Goal: Find contact information: Find contact information

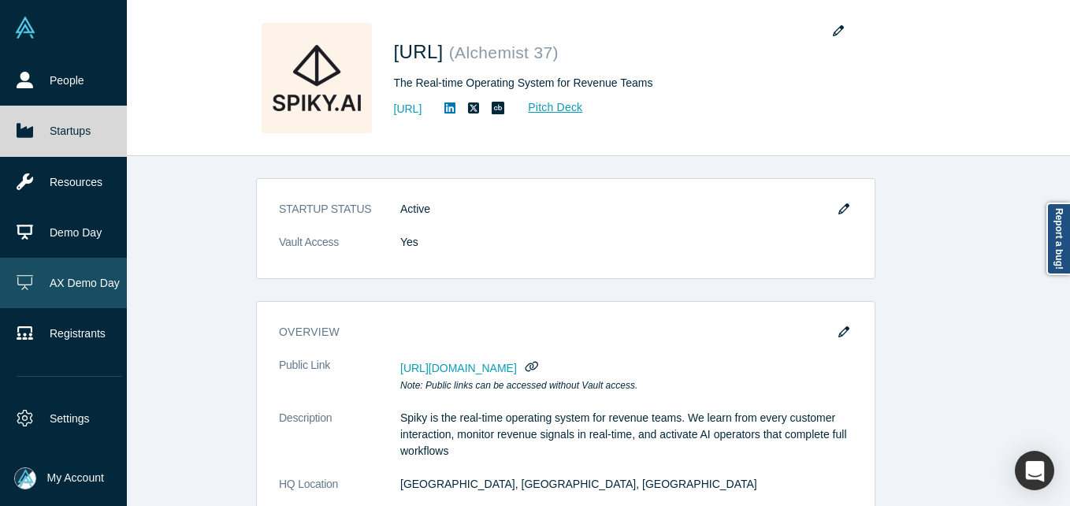
scroll to position [709, 0]
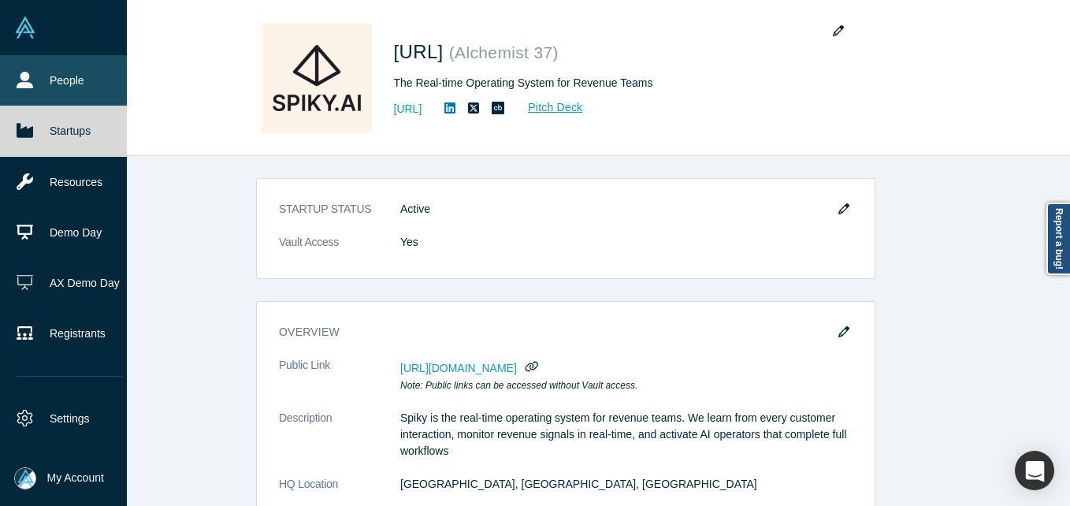
click at [45, 87] on link "People" at bounding box center [69, 80] width 139 height 50
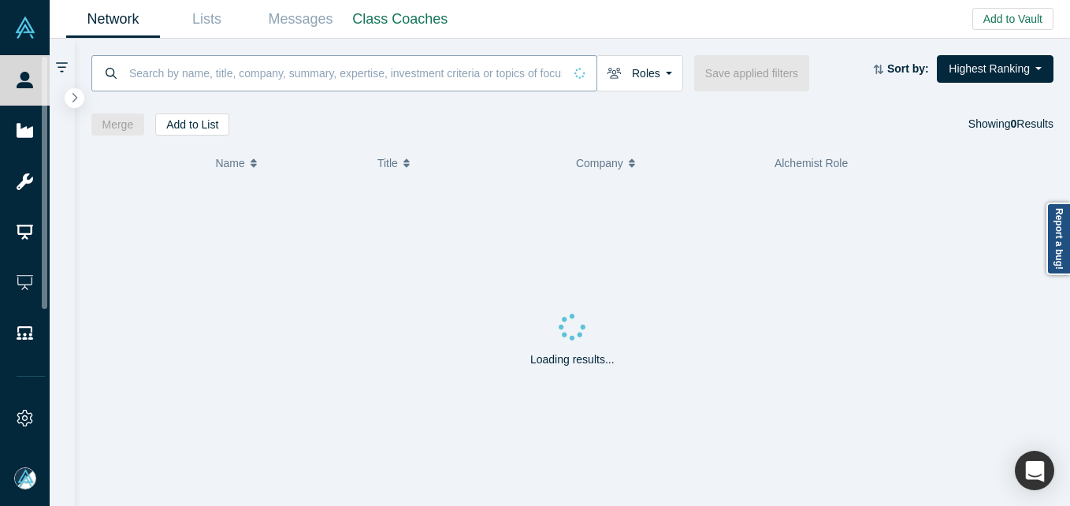
click at [282, 74] on input at bounding box center [346, 72] width 436 height 37
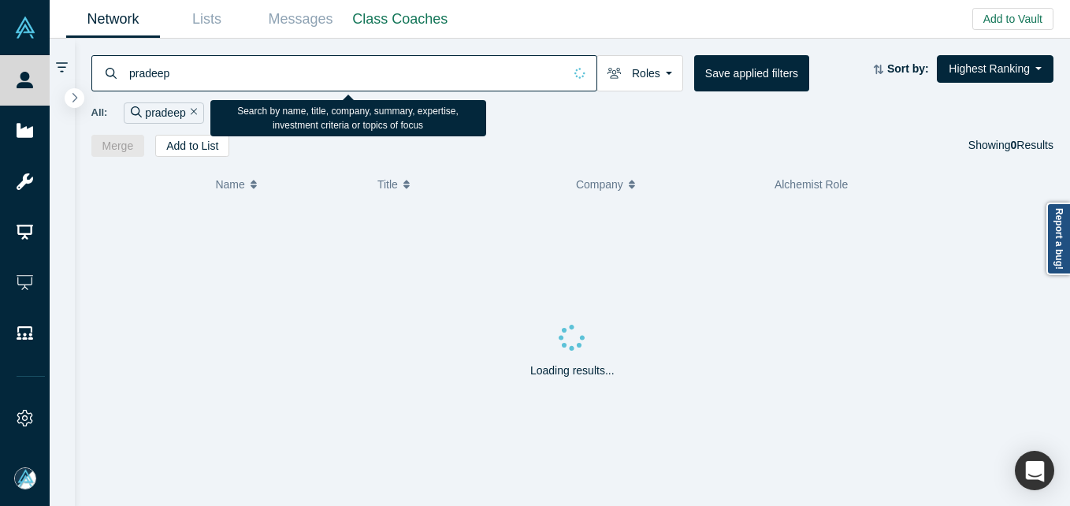
type input "pradeep"
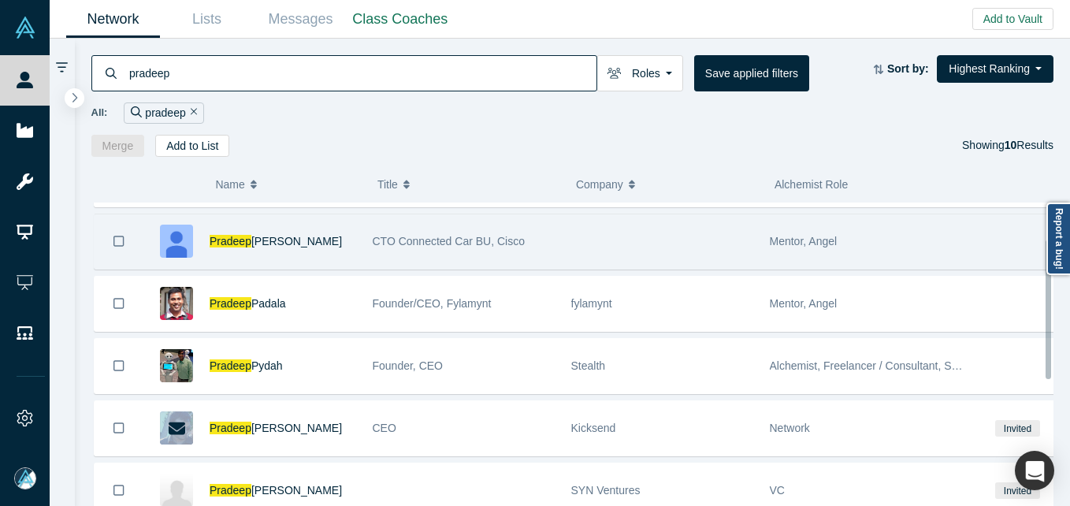
scroll to position [79, 0]
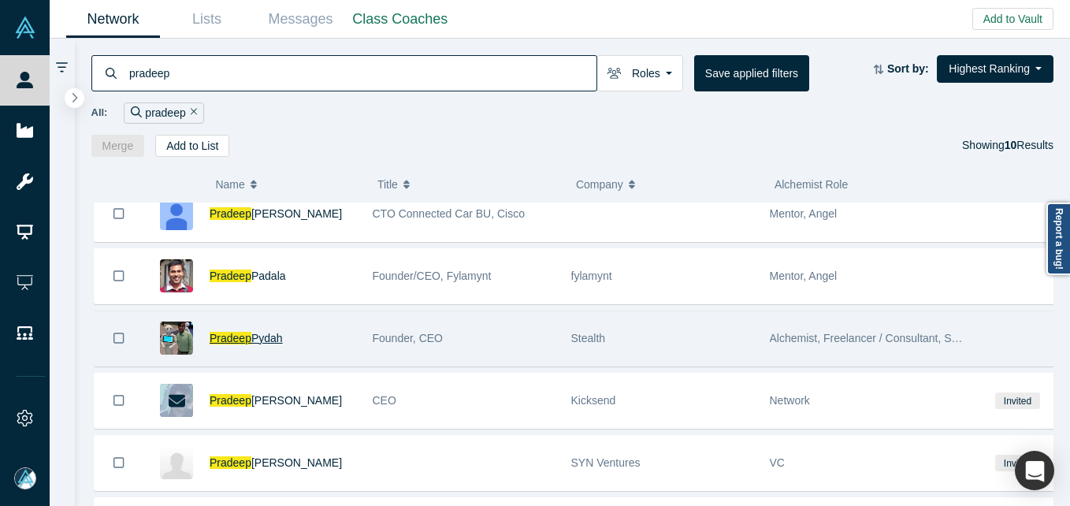
click at [230, 344] on span "Pradeep" at bounding box center [231, 338] width 42 height 13
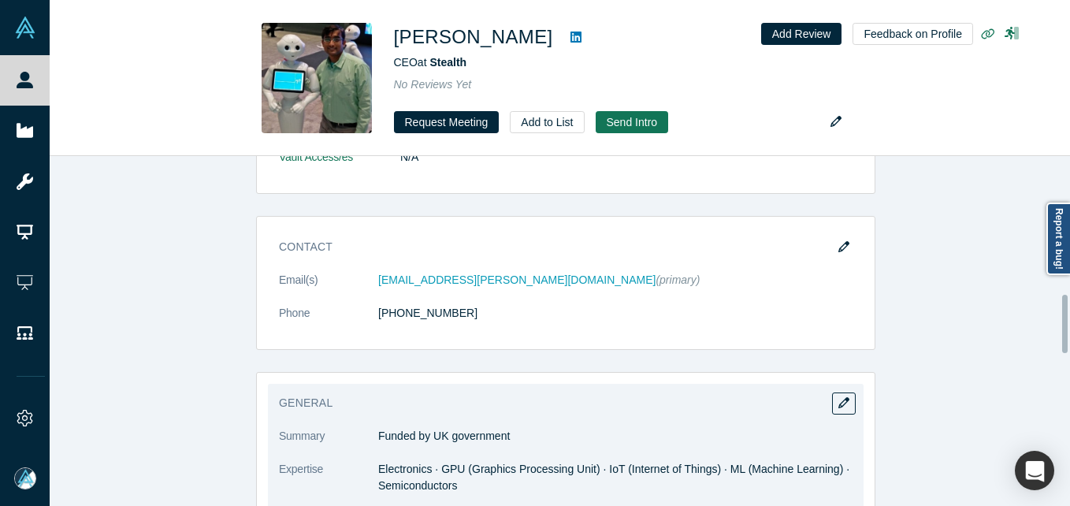
scroll to position [867, 0]
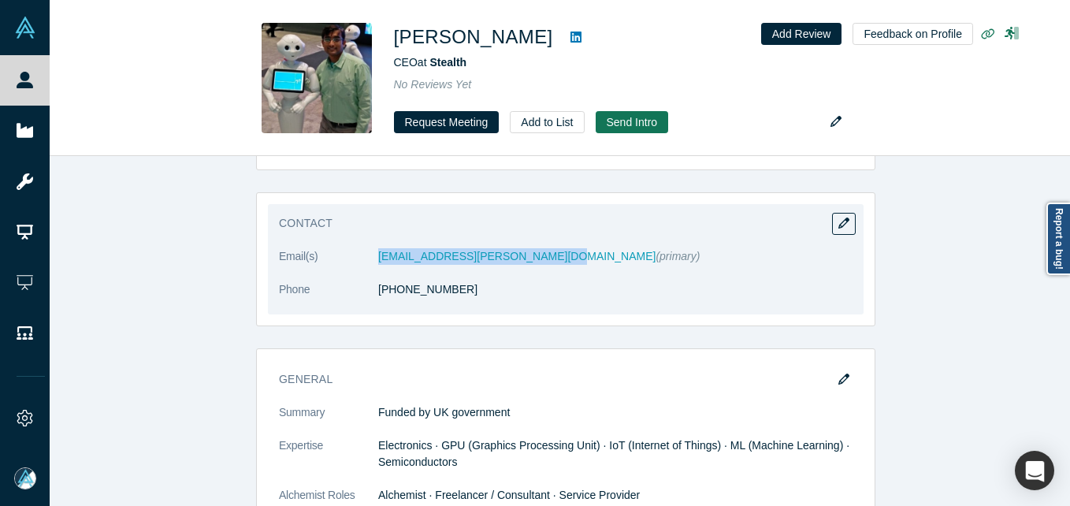
drag, startPoint x: 364, startPoint y: 258, endPoint x: 542, endPoint y: 264, distance: 178.2
click at [542, 264] on dl "Email(s) [EMAIL_ADDRESS][PERSON_NAME][DOMAIN_NAME] (primary) Phone [PHONE_NUMBE…" at bounding box center [566, 281] width 574 height 66
copy dl "[EMAIL_ADDRESS][PERSON_NAME][DOMAIN_NAME]"
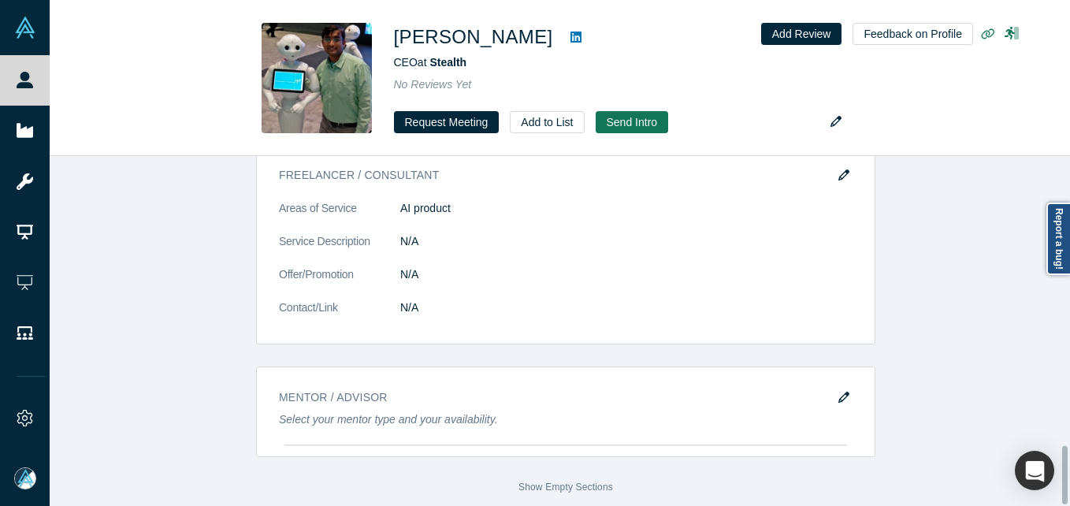
scroll to position [1749, 0]
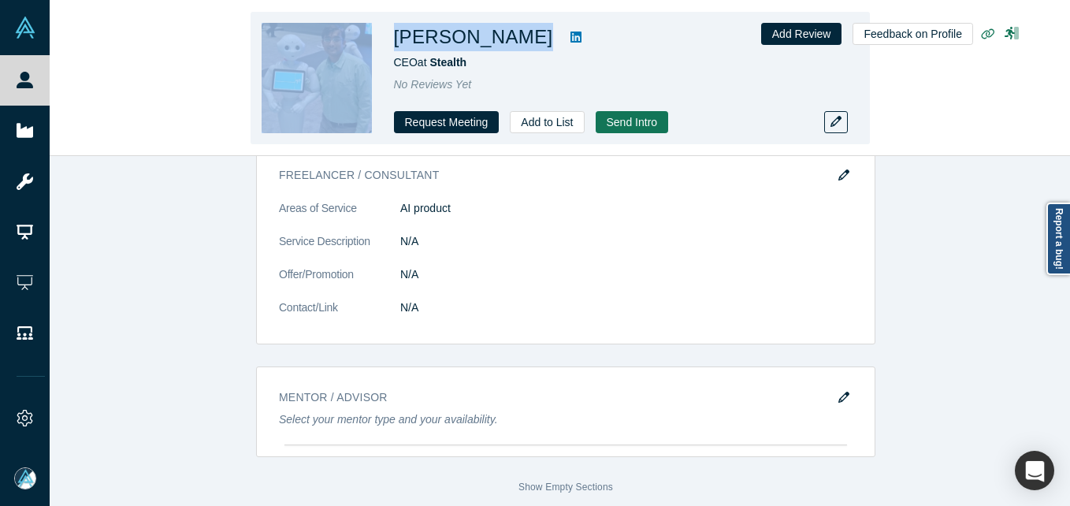
drag, startPoint x: 377, startPoint y: 38, endPoint x: 520, endPoint y: 33, distance: 142.7
click at [520, 33] on div "[PERSON_NAME] CEO at Stealth No Reviews Yet Request Meeting Add to List Send In…" at bounding box center [560, 78] width 619 height 132
copy div "[PERSON_NAME]"
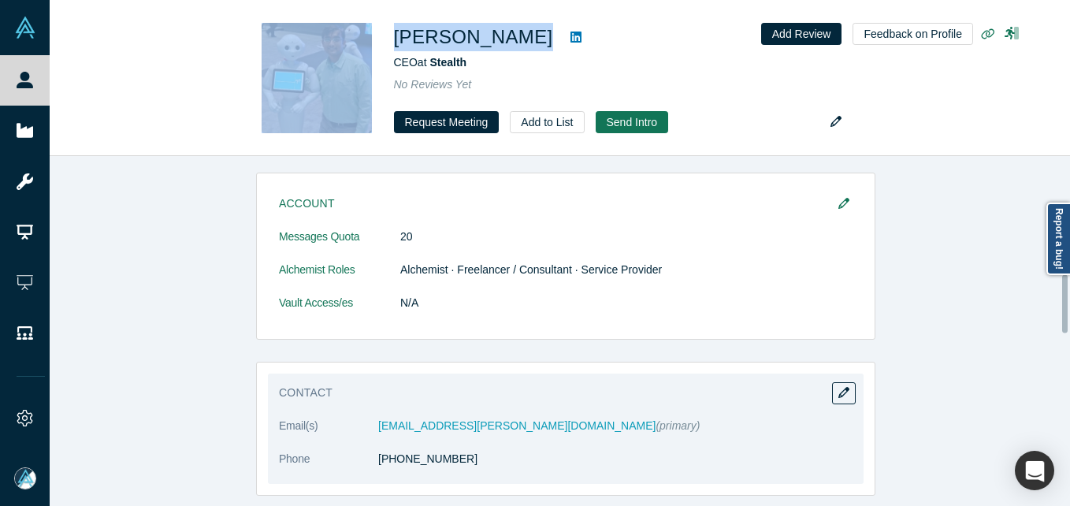
scroll to position [709, 0]
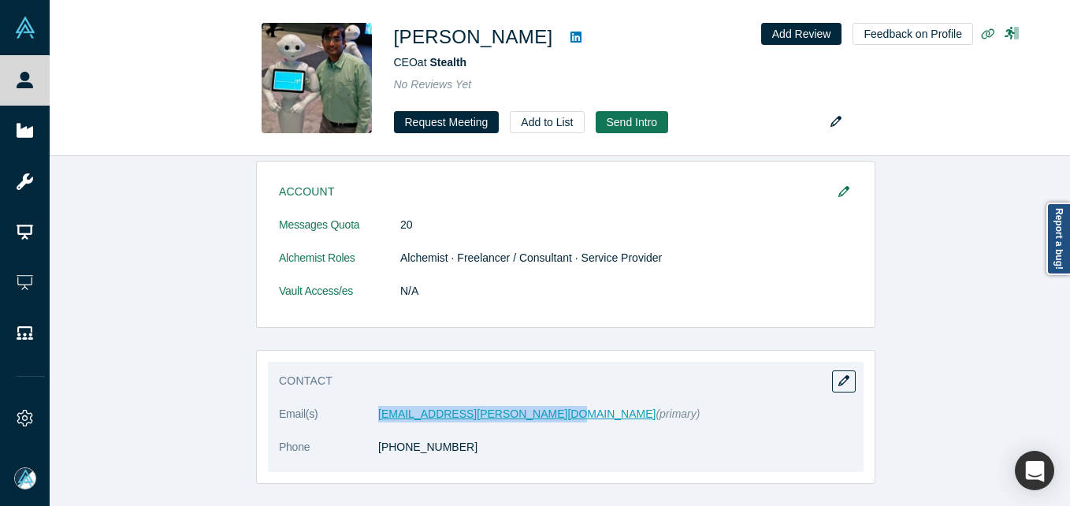
drag, startPoint x: 345, startPoint y: 415, endPoint x: 541, endPoint y: 418, distance: 196.2
click at [541, 418] on dl "Email(s) [EMAIL_ADDRESS][PERSON_NAME][DOMAIN_NAME] (primary) Phone [PHONE_NUMBE…" at bounding box center [566, 439] width 574 height 66
copy dl "[EMAIL_ADDRESS][PERSON_NAME][DOMAIN_NAME]"
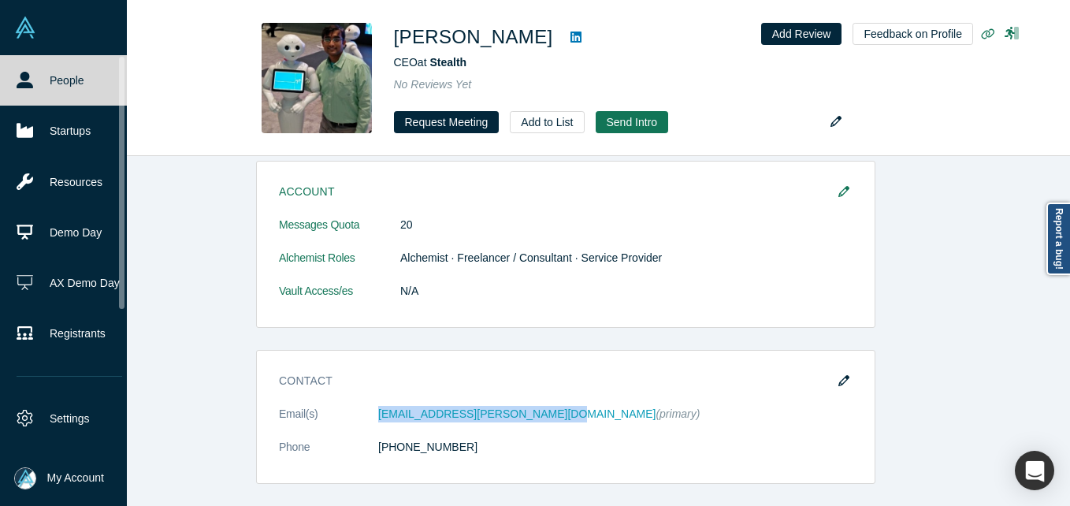
click at [57, 84] on link "People" at bounding box center [69, 80] width 139 height 50
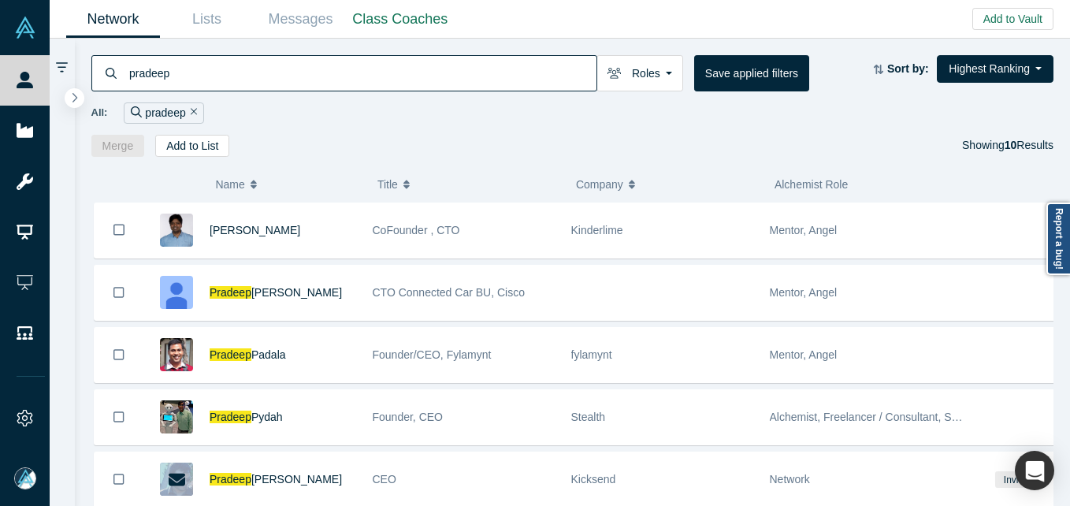
click at [190, 73] on input "pradeep" at bounding box center [362, 72] width 469 height 37
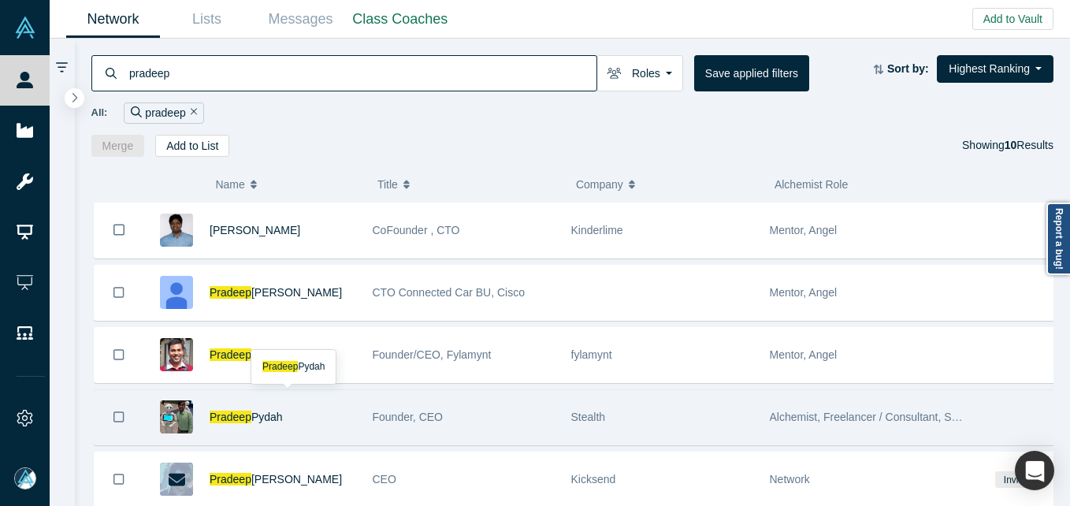
click at [246, 426] on div "[PERSON_NAME]" at bounding box center [283, 417] width 147 height 54
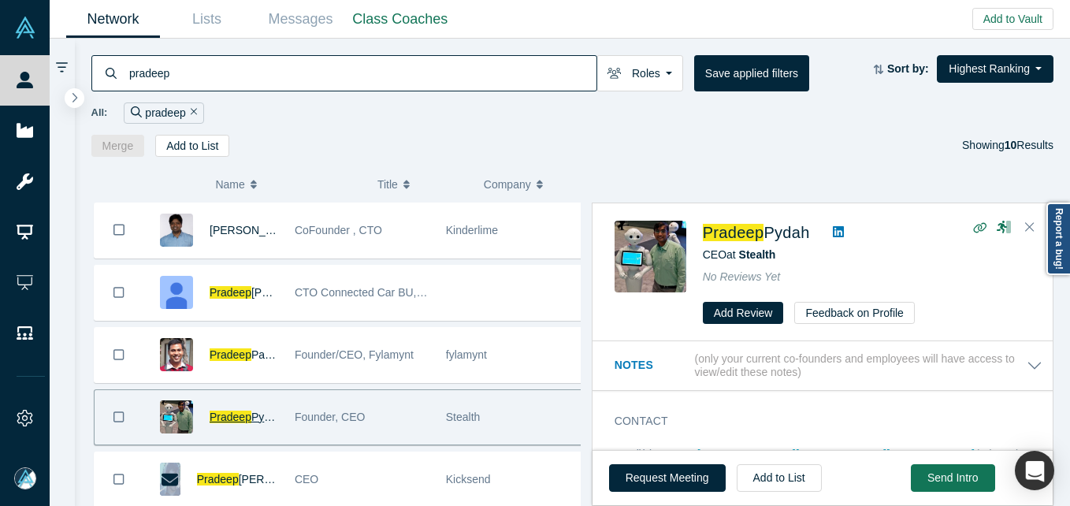
click at [234, 422] on span "Pradeep" at bounding box center [231, 417] width 42 height 13
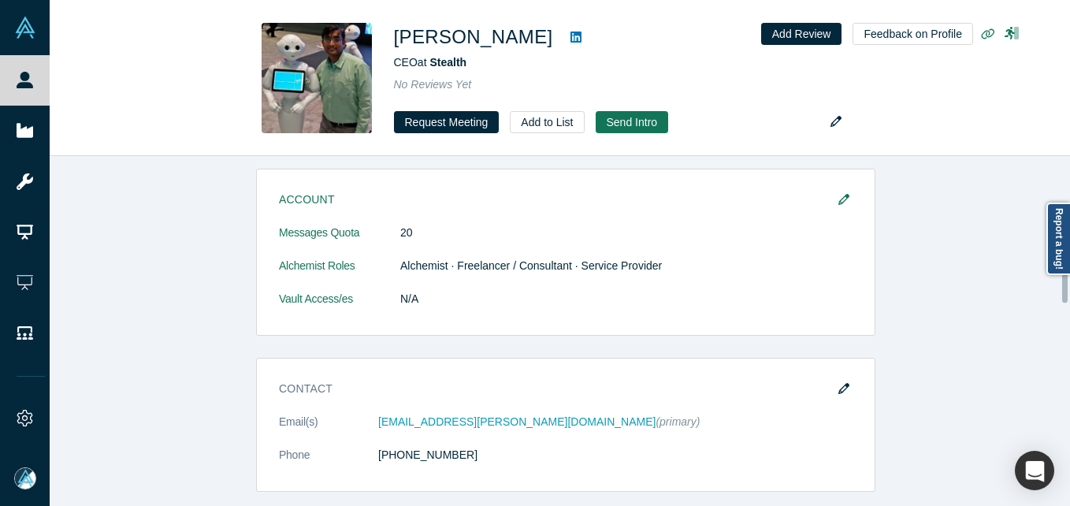
scroll to position [709, 0]
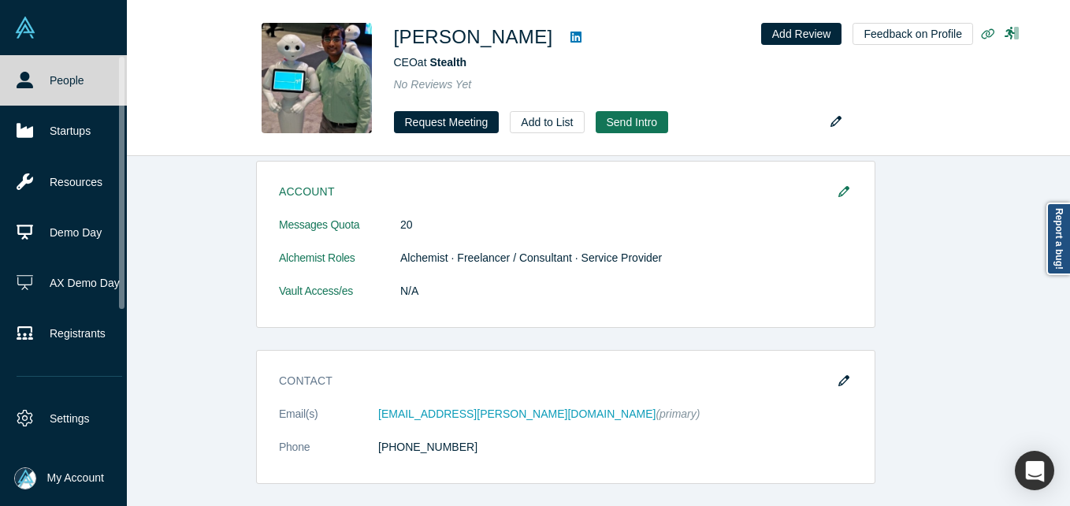
click at [10, 80] on link "People" at bounding box center [69, 80] width 139 height 50
